Goal: Find specific page/section: Find specific page/section

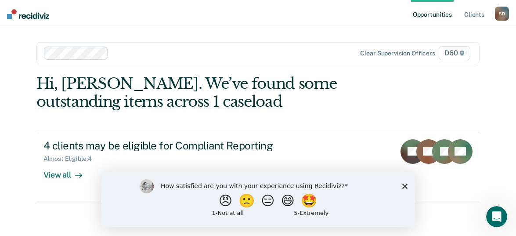
click at [405, 188] on div "How satisfied are you with your experience using Recidiviz? 😠 🙁 😑 😄 🤩 1 - Not a…" at bounding box center [258, 198] width 314 height 57
click at [406, 184] on icon "Close survey" at bounding box center [404, 185] width 5 height 5
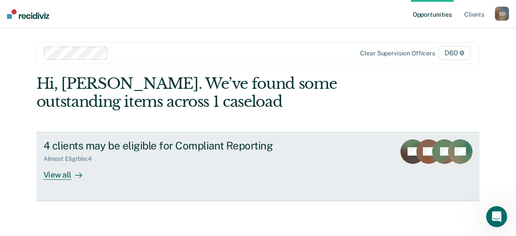
click at [60, 174] on div "View all" at bounding box center [67, 170] width 49 height 17
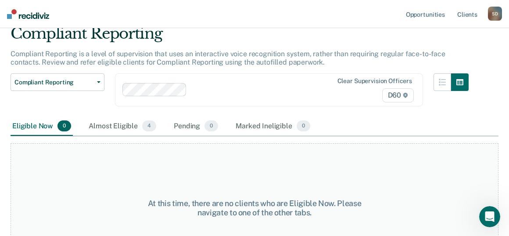
scroll to position [72, 0]
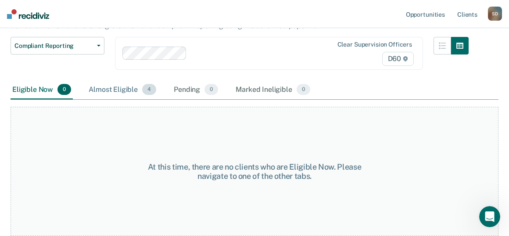
click at [116, 86] on div "Almost Eligible 4" at bounding box center [122, 89] width 71 height 19
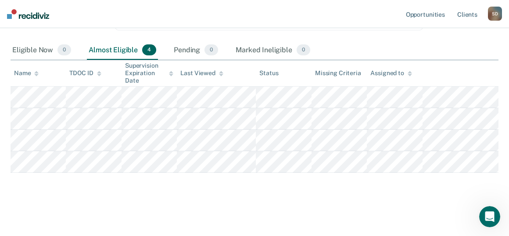
scroll to position [137, 0]
